Goal: Leave review/rating

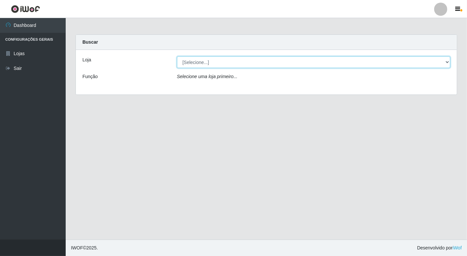
click at [447, 63] on select "[Selecione...] Nordestão - [GEOGRAPHIC_DATA]" at bounding box center [314, 63] width 274 height 12
select select "454"
click at [177, 57] on select "[Selecione...] Nordestão - [GEOGRAPHIC_DATA]" at bounding box center [314, 63] width 274 height 12
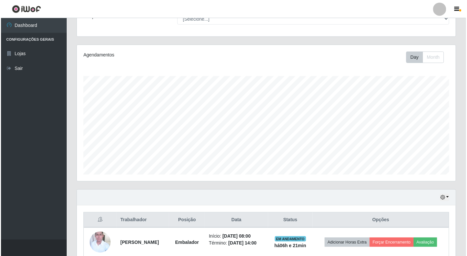
scroll to position [73, 0]
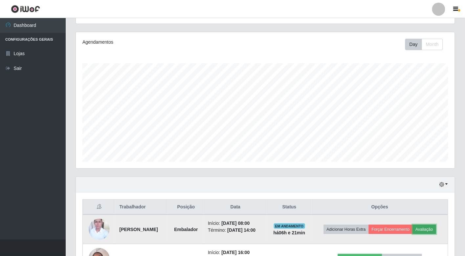
click at [431, 228] on button "Avaliação" at bounding box center [424, 229] width 23 height 9
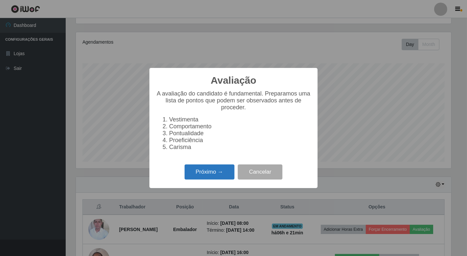
click at [209, 178] on button "Próximo →" at bounding box center [210, 172] width 50 height 15
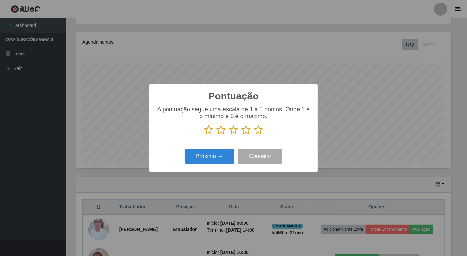
scroll to position [328522, 328283]
click at [257, 128] on icon at bounding box center [258, 130] width 9 height 10
click at [254, 135] on input "radio" at bounding box center [254, 135] width 0 height 0
click at [214, 156] on button "Próximo →" at bounding box center [210, 156] width 50 height 15
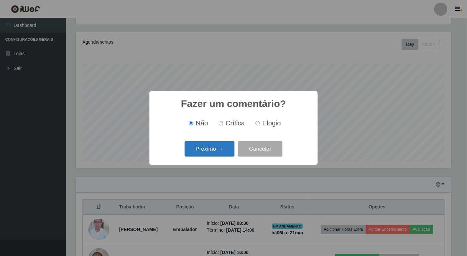
click at [213, 150] on button "Próximo →" at bounding box center [210, 148] width 50 height 15
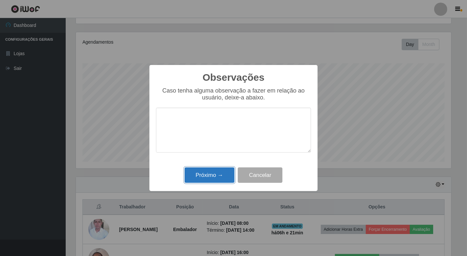
click at [218, 176] on button "Próximo →" at bounding box center [210, 175] width 50 height 15
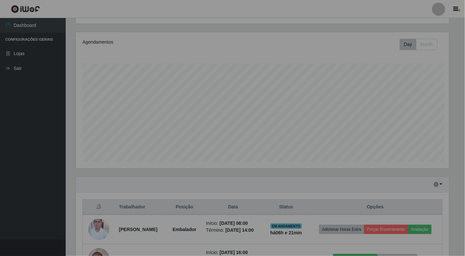
scroll to position [136, 379]
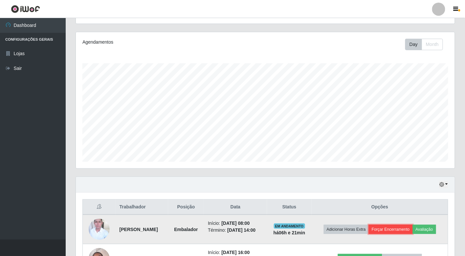
click at [411, 227] on button "Forçar Encerramento" at bounding box center [391, 229] width 44 height 9
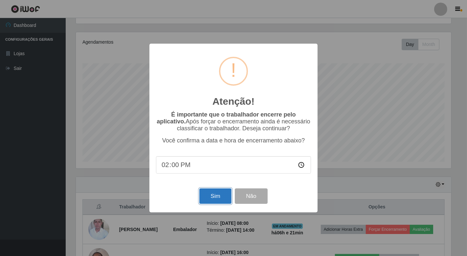
click at [223, 200] on button "Sim" at bounding box center [215, 196] width 32 height 15
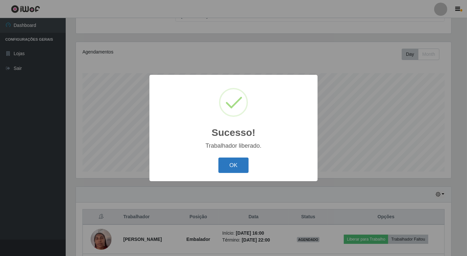
click at [225, 166] on button "OK" at bounding box center [234, 165] width 31 height 15
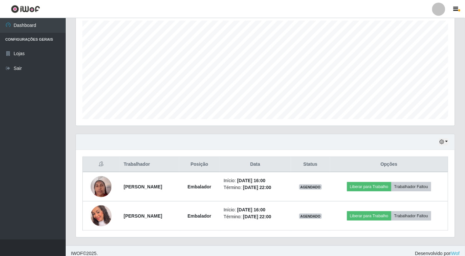
scroll to position [122, 0]
